Goal: Task Accomplishment & Management: Manage account settings

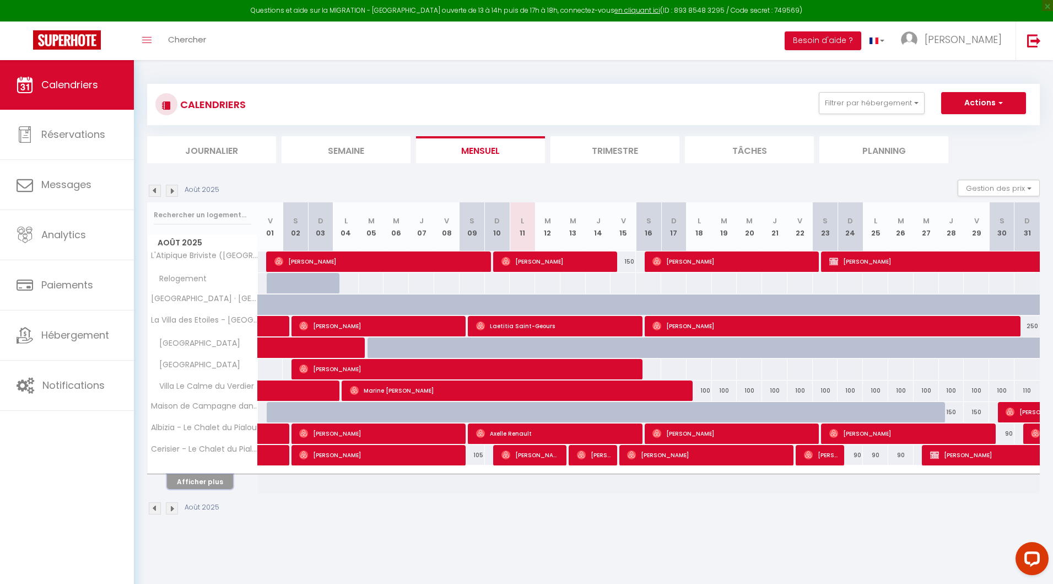
click at [212, 479] on button "Afficher plus" at bounding box center [200, 481] width 66 height 15
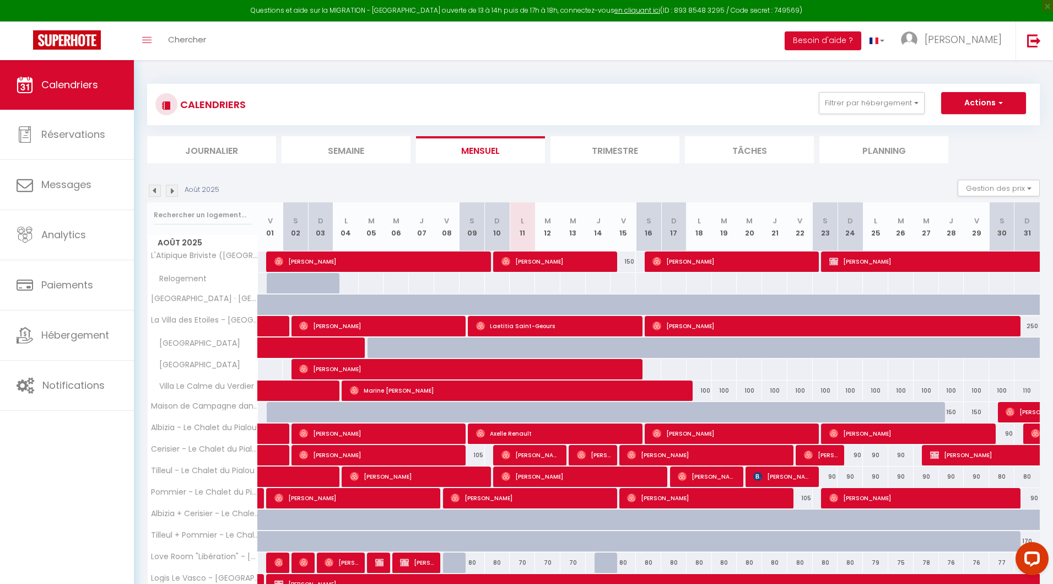
scroll to position [166, 0]
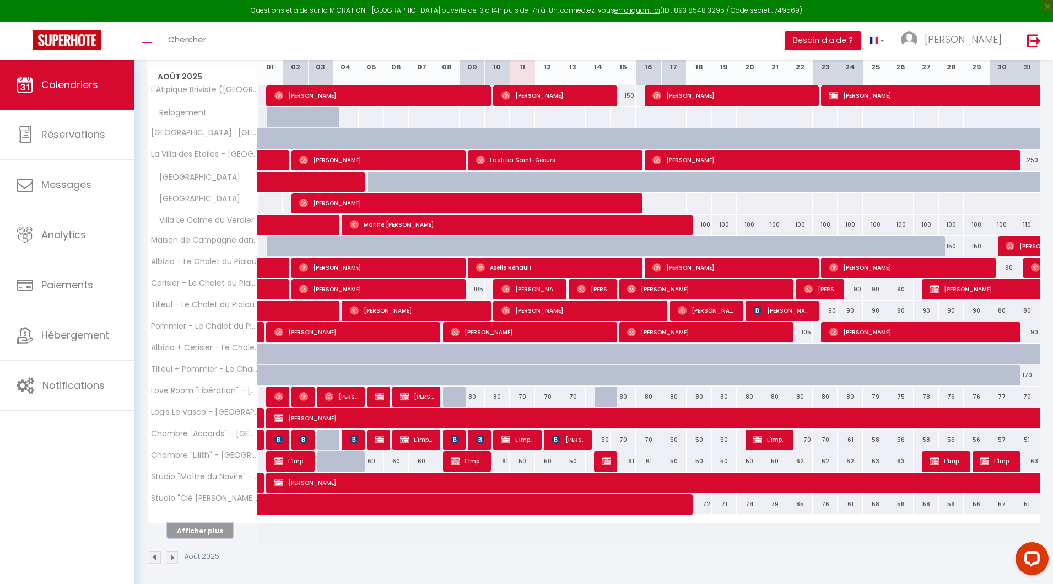
click at [198, 529] on button "Afficher plus" at bounding box center [200, 530] width 66 height 15
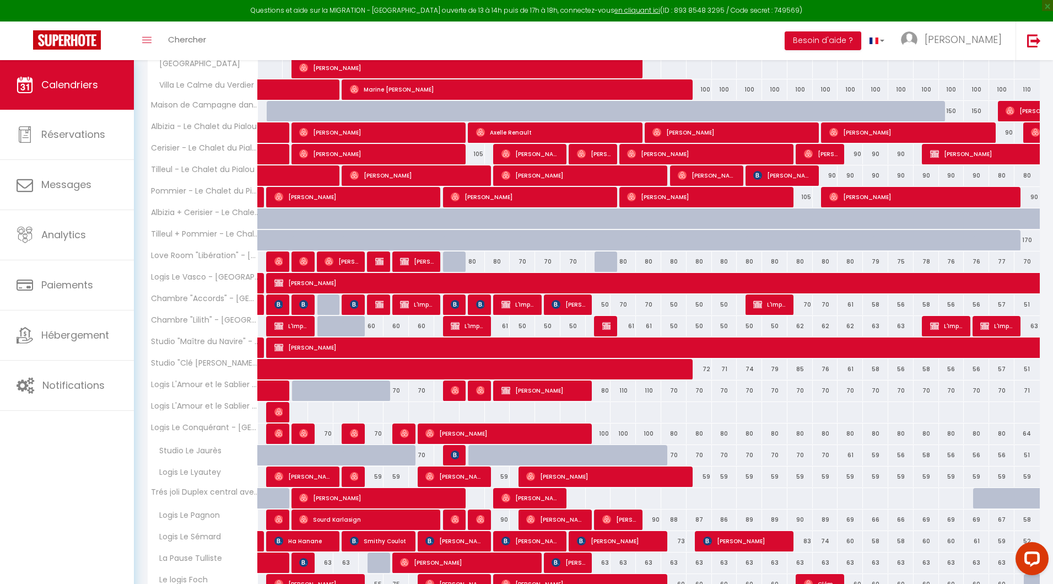
scroll to position [379, 0]
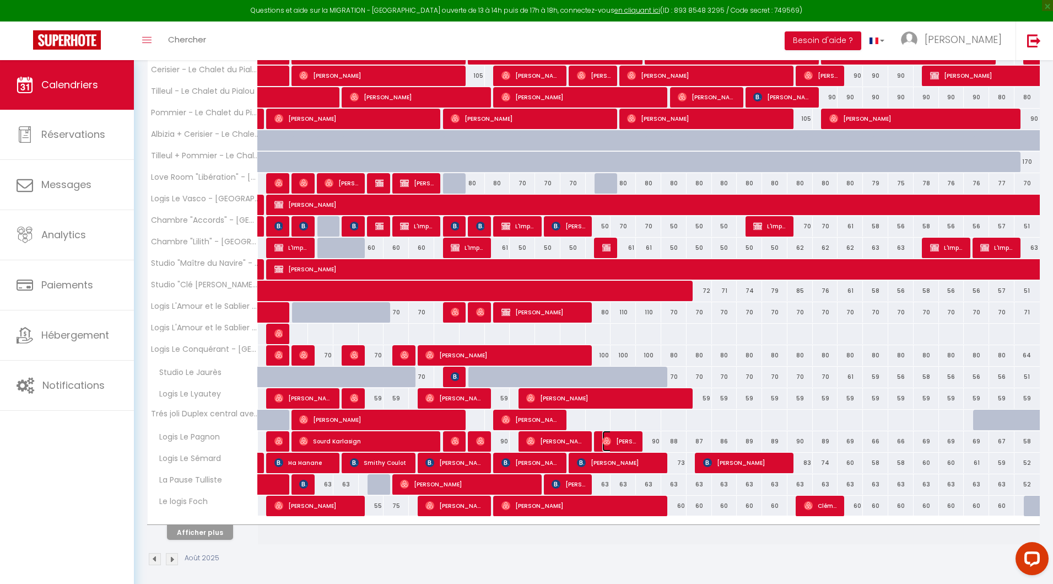
click at [607, 443] on span "[PERSON_NAME]" at bounding box center [620, 441] width 34 height 21
select select "OK"
select select "0"
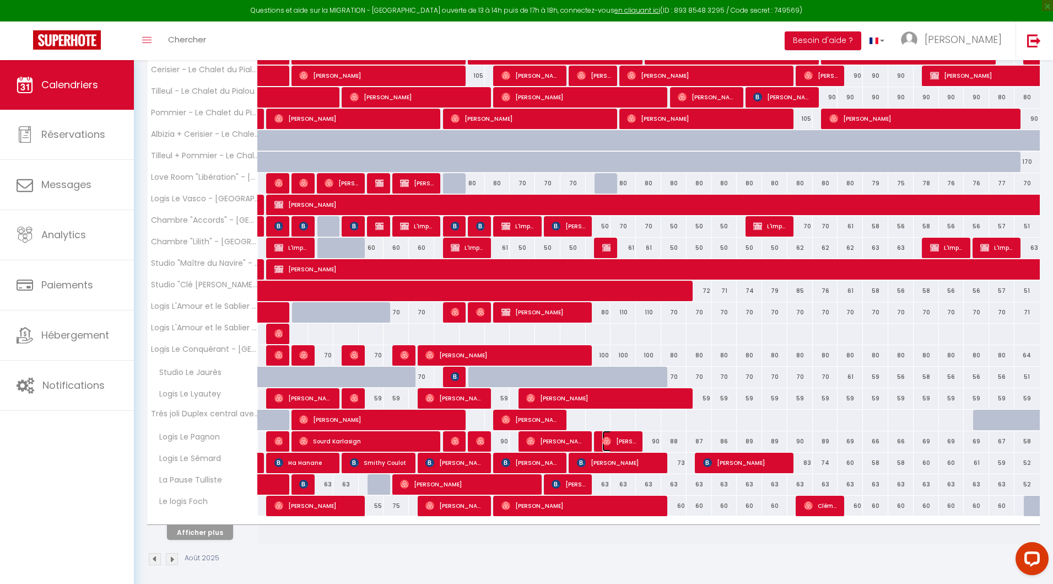
select select "1"
select select
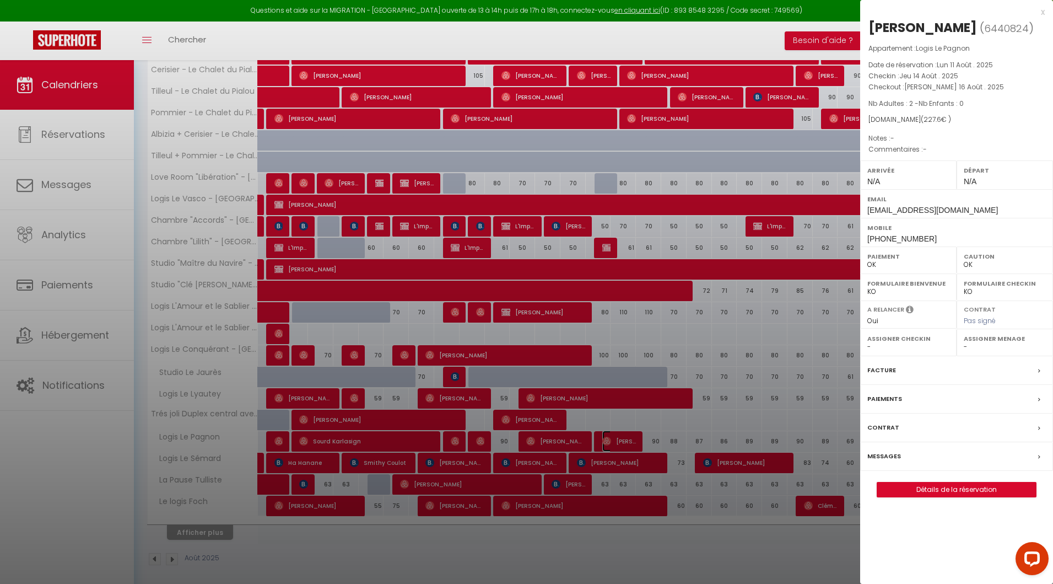
select select "17149"
click at [365, 427] on div at bounding box center [526, 292] width 1053 height 584
